Goal: Information Seeking & Learning: Learn about a topic

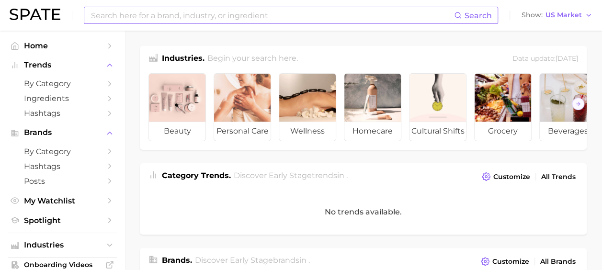
click at [201, 17] on input at bounding box center [272, 15] width 364 height 16
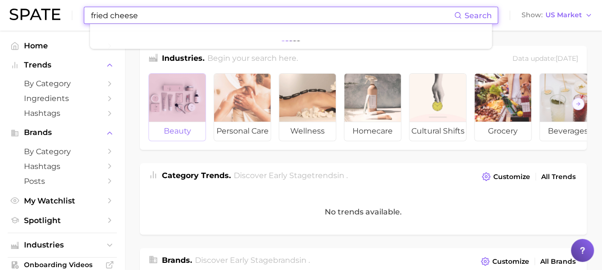
type input "fried cheese"
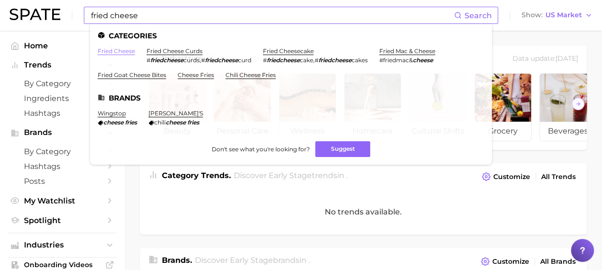
click at [114, 52] on link "fried cheese" at bounding box center [116, 50] width 37 height 7
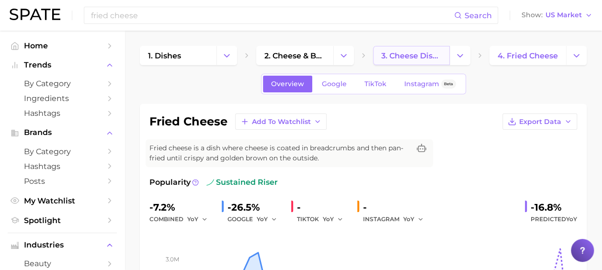
click at [428, 51] on span "3. cheese dishes" at bounding box center [411, 55] width 60 height 9
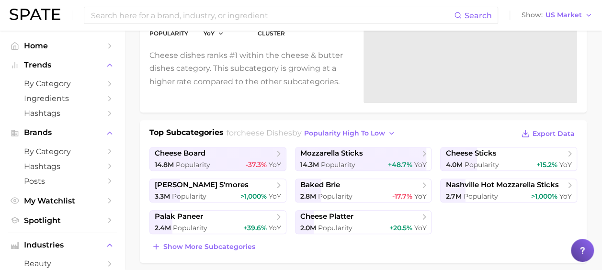
scroll to position [192, 0]
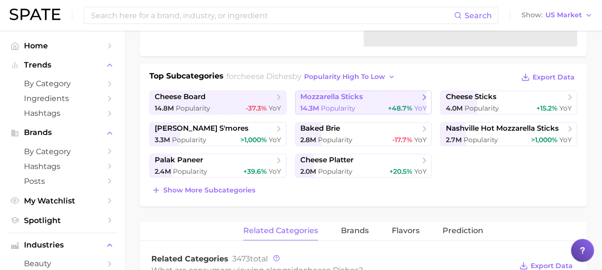
click at [340, 97] on span "mozzarella sticks" at bounding box center [331, 96] width 63 height 9
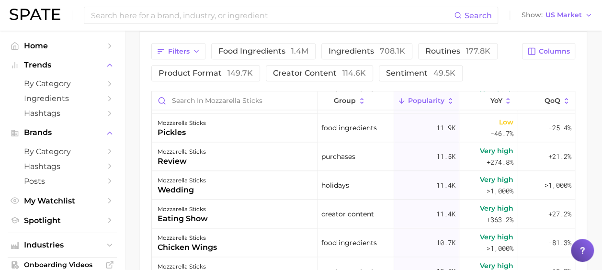
scroll to position [527, 0]
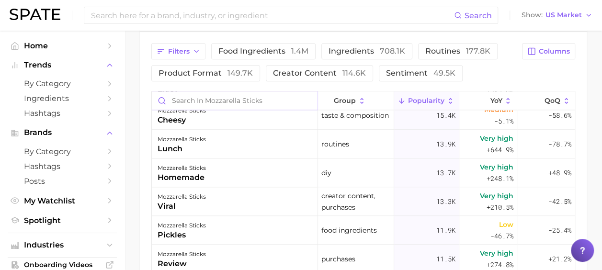
click at [225, 99] on input "Search in mozzarella sticks" at bounding box center [235, 101] width 166 height 18
type input "burger"
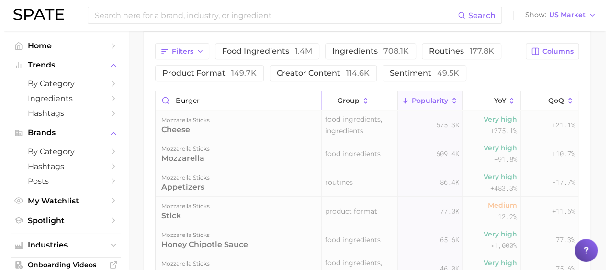
scroll to position [484, 0]
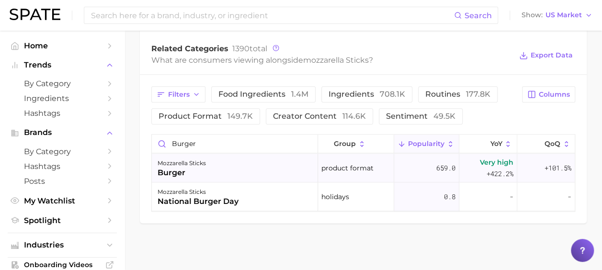
click at [200, 165] on div "mozzarella sticks" at bounding box center [182, 163] width 48 height 11
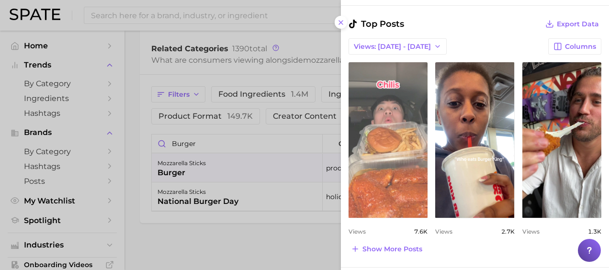
scroll to position [383, 0]
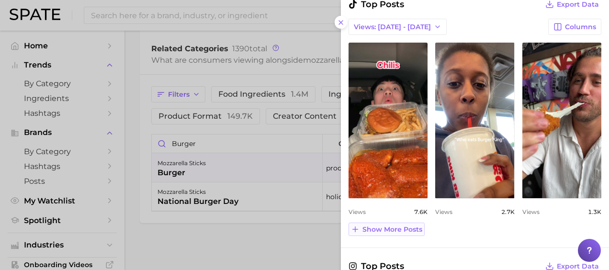
click at [401, 223] on button "Show more posts" at bounding box center [387, 229] width 76 height 13
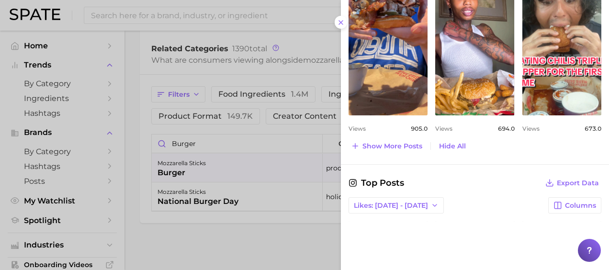
scroll to position [671, 0]
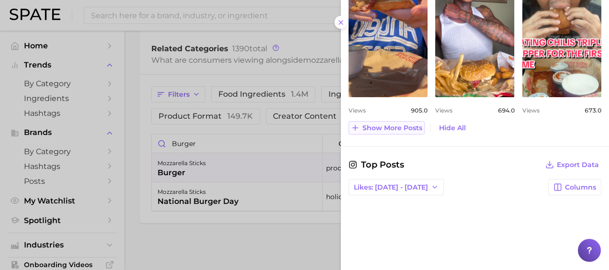
click at [385, 124] on span "Show more posts" at bounding box center [393, 128] width 60 height 8
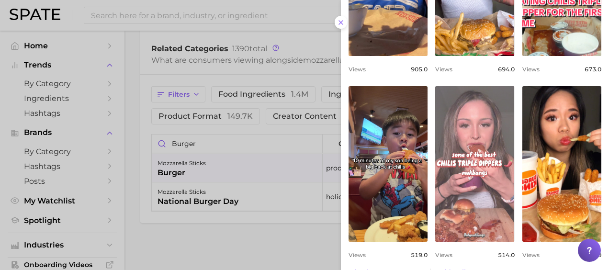
scroll to position [767, 0]
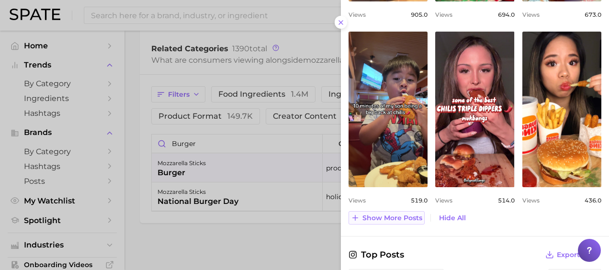
click at [383, 217] on span "Show more posts" at bounding box center [393, 218] width 60 height 8
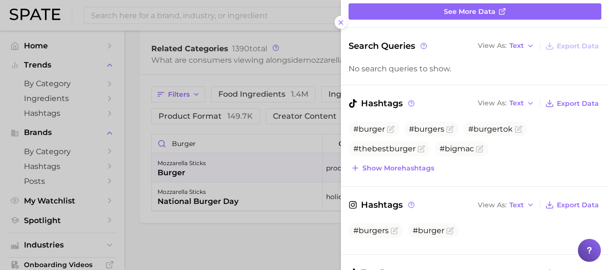
scroll to position [0, 0]
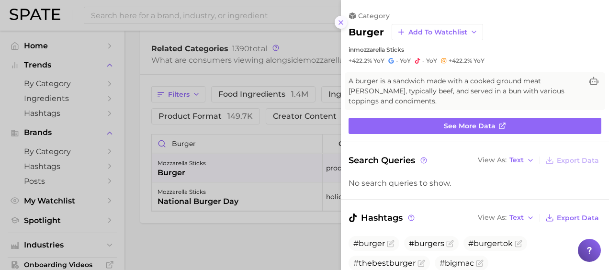
click at [342, 26] on button at bounding box center [341, 22] width 13 height 13
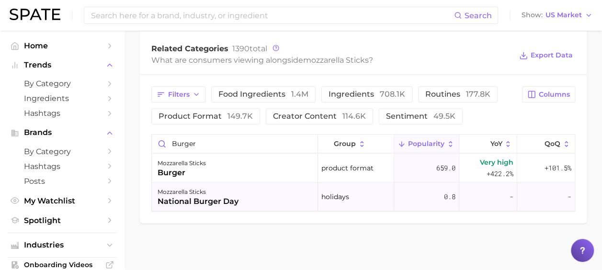
click at [218, 206] on div "national burger day" at bounding box center [198, 201] width 81 height 11
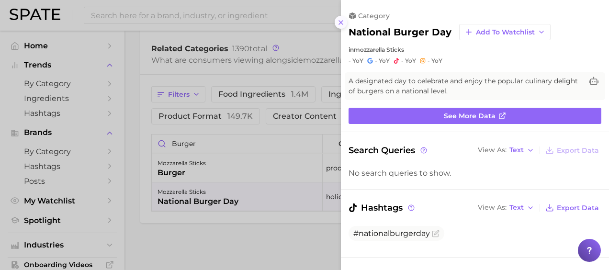
click at [342, 24] on icon at bounding box center [341, 23] width 8 height 8
